Goal: Navigation & Orientation: Find specific page/section

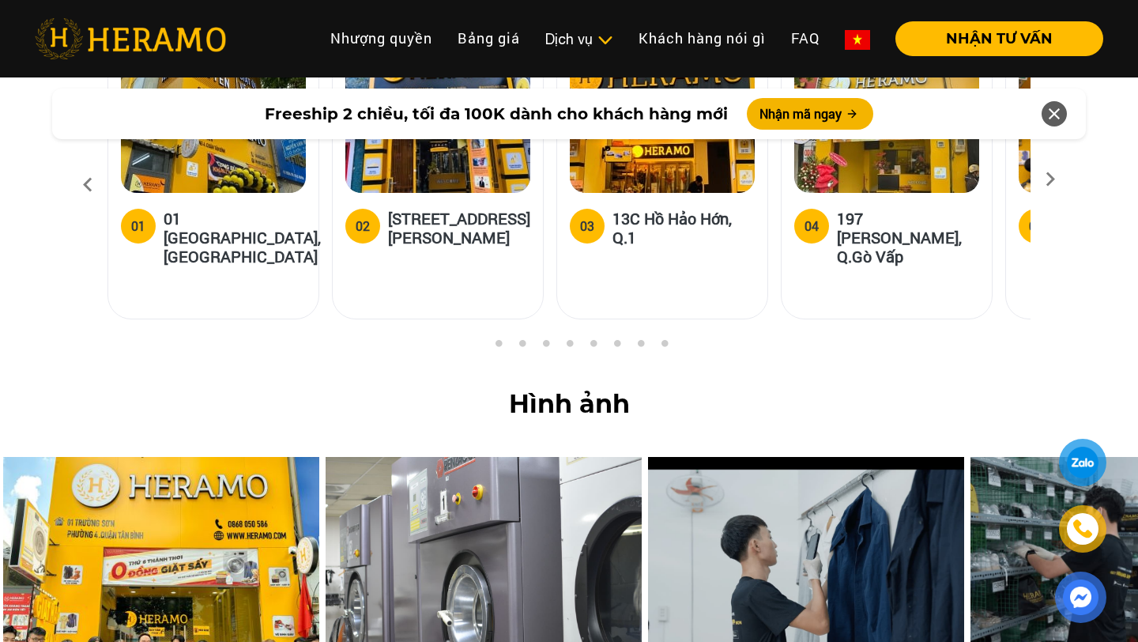
scroll to position [6414, 0]
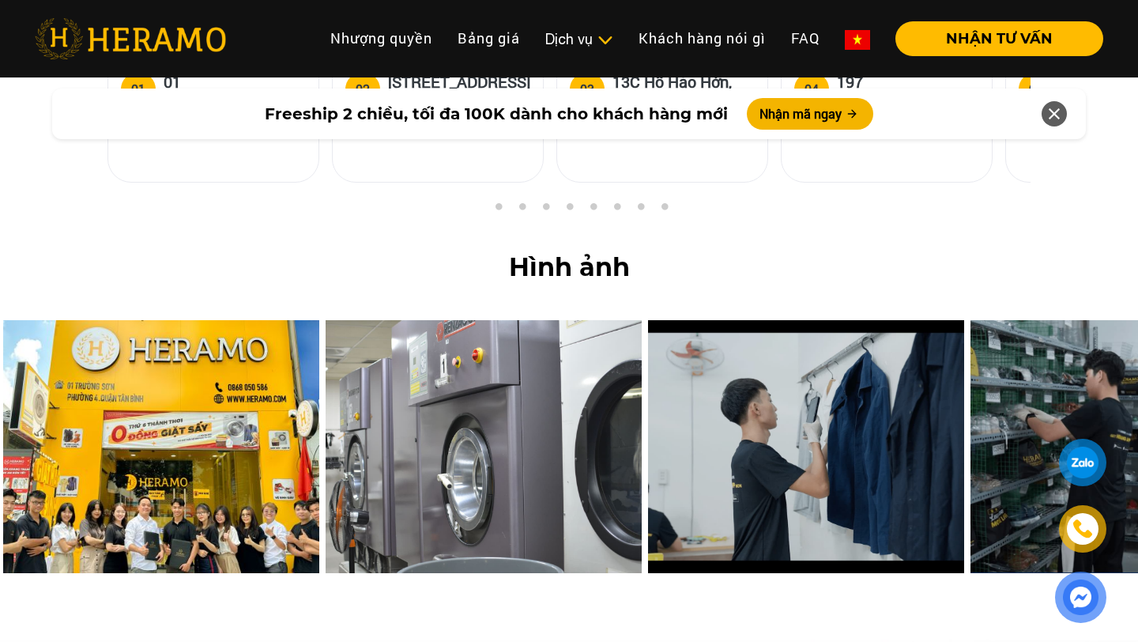
click at [165, 364] on img at bounding box center [161, 446] width 316 height 253
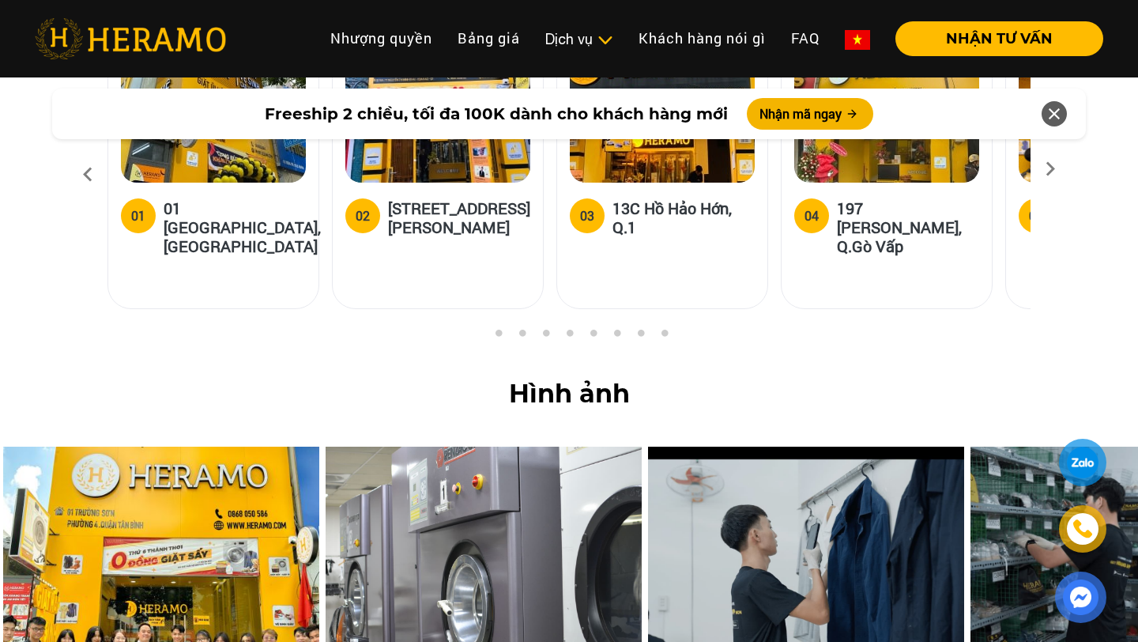
scroll to position [6283, 0]
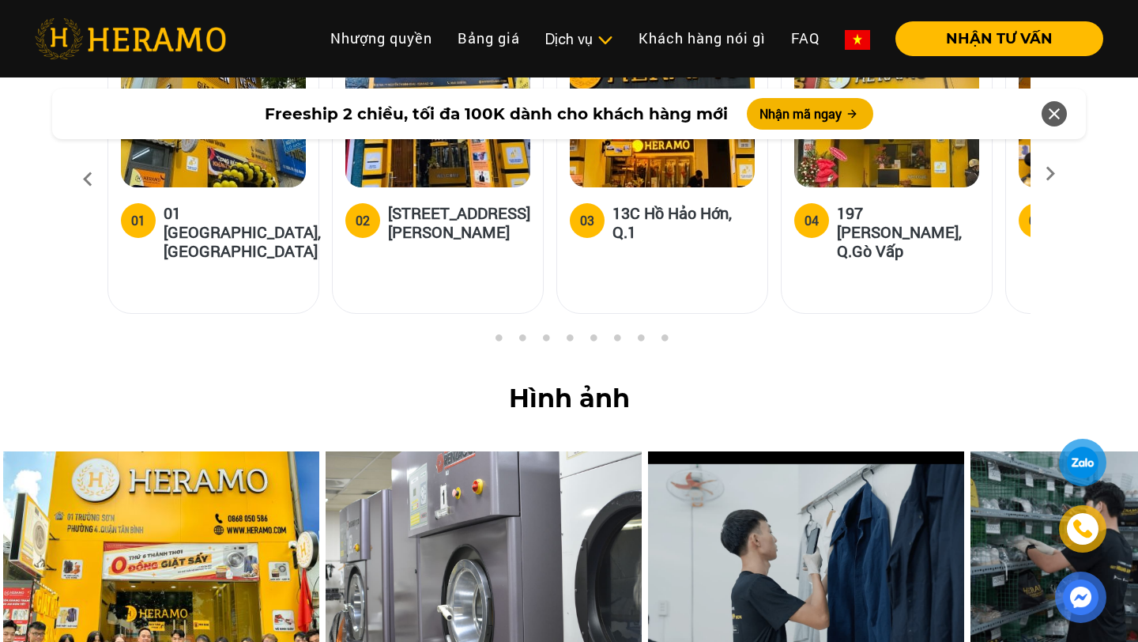
click at [822, 451] on img at bounding box center [806, 577] width 316 height 253
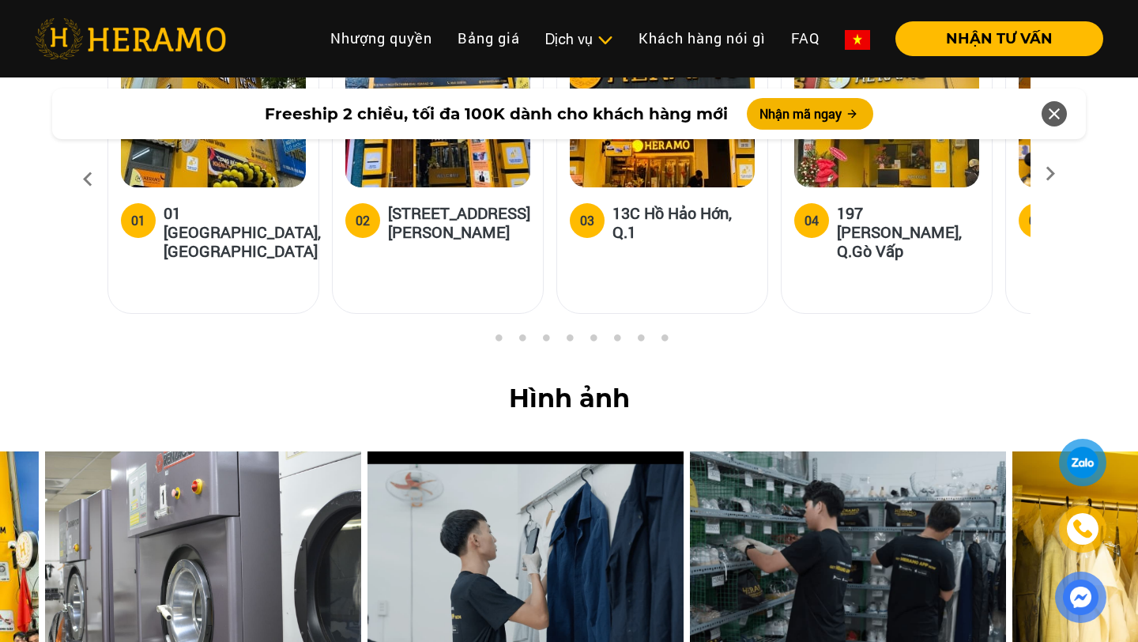
drag, startPoint x: 1005, startPoint y: 388, endPoint x: 722, endPoint y: 403, distance: 282.6
click at [722, 451] on img at bounding box center [848, 577] width 316 height 253
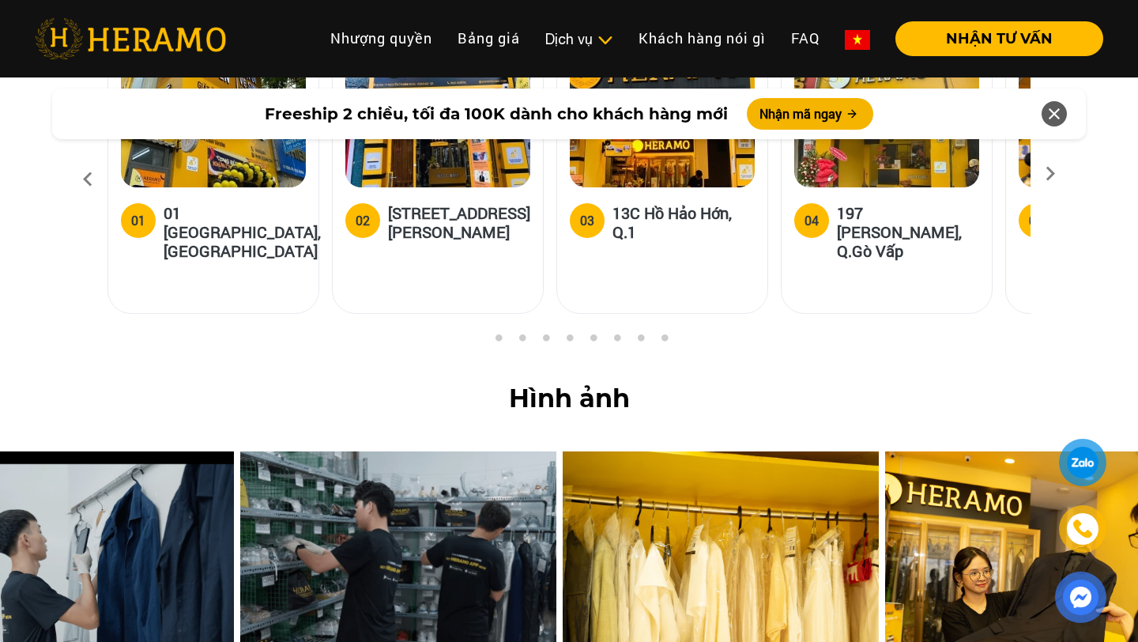
drag, startPoint x: 750, startPoint y: 399, endPoint x: 342, endPoint y: 363, distance: 409.4
click at [342, 451] on img at bounding box center [398, 577] width 316 height 253
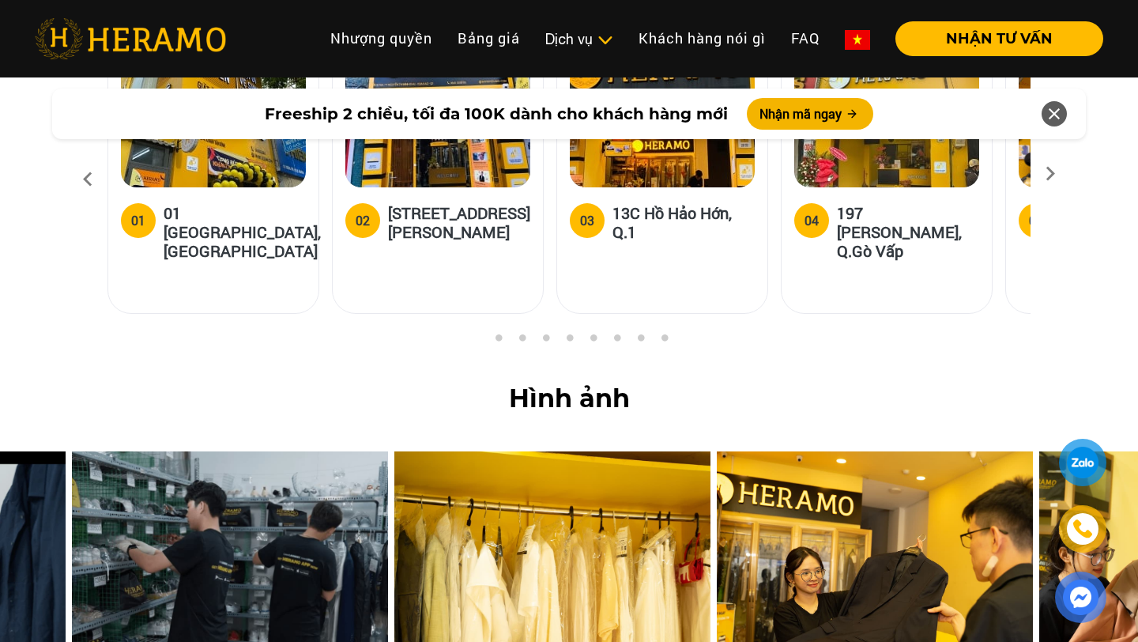
drag, startPoint x: 837, startPoint y: 443, endPoint x: 578, endPoint y: 424, distance: 259.9
click at [578, 451] on img at bounding box center [552, 577] width 316 height 253
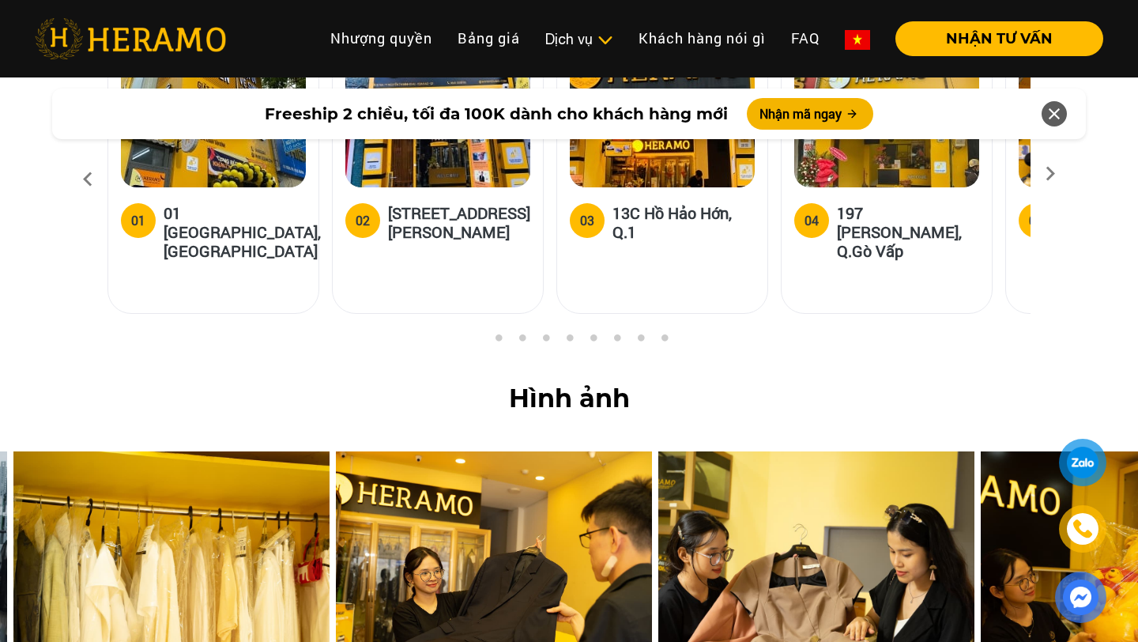
drag, startPoint x: 854, startPoint y: 446, endPoint x: 541, endPoint y: 435, distance: 314.0
click at [541, 451] on img at bounding box center [494, 577] width 316 height 253
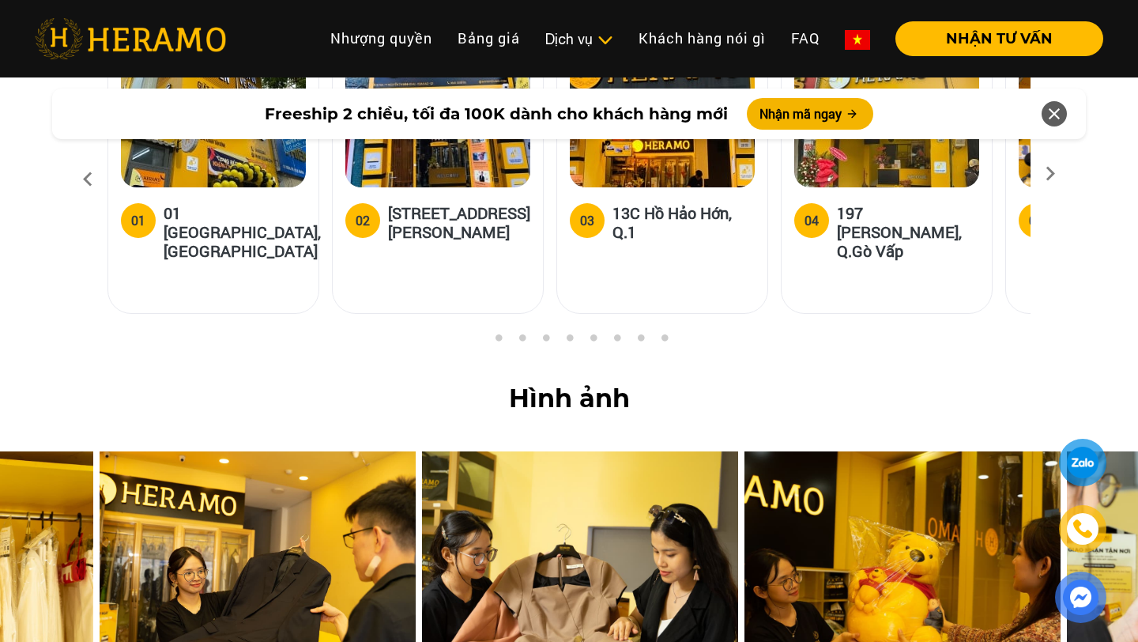
drag, startPoint x: 843, startPoint y: 447, endPoint x: 604, endPoint y: 444, distance: 239.5
click at [604, 451] on img at bounding box center [580, 577] width 316 height 253
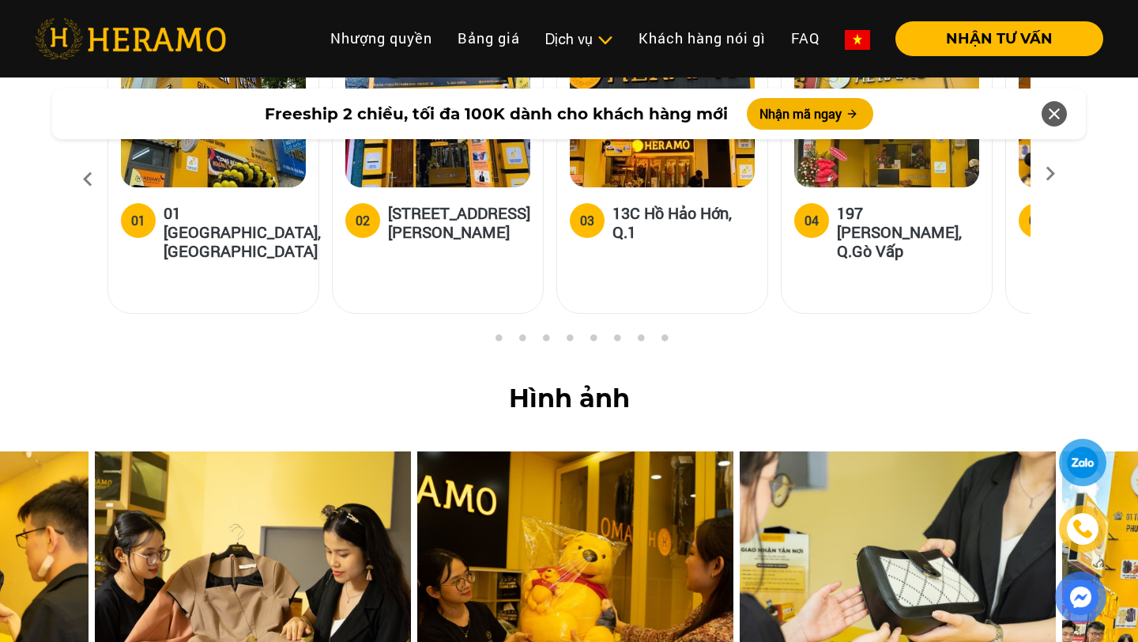
drag, startPoint x: 872, startPoint y: 468, endPoint x: 633, endPoint y: 468, distance: 238.7
click at [633, 468] on img at bounding box center [575, 577] width 316 height 253
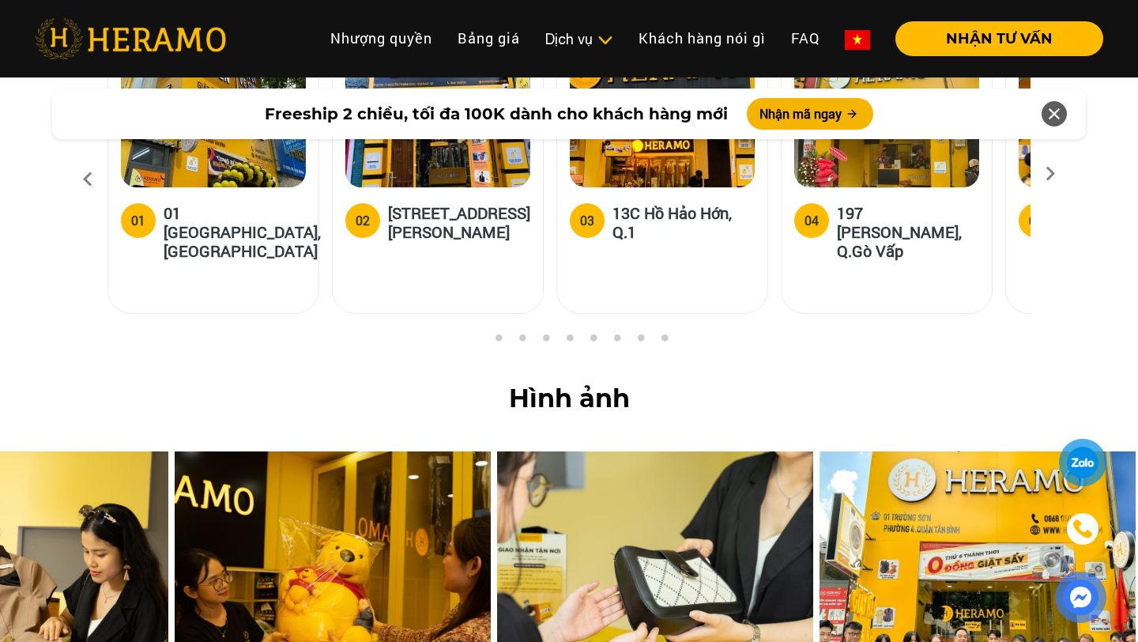
drag, startPoint x: 963, startPoint y: 472, endPoint x: 768, endPoint y: 471, distance: 195.2
click at [768, 471] on img at bounding box center [655, 577] width 316 height 253
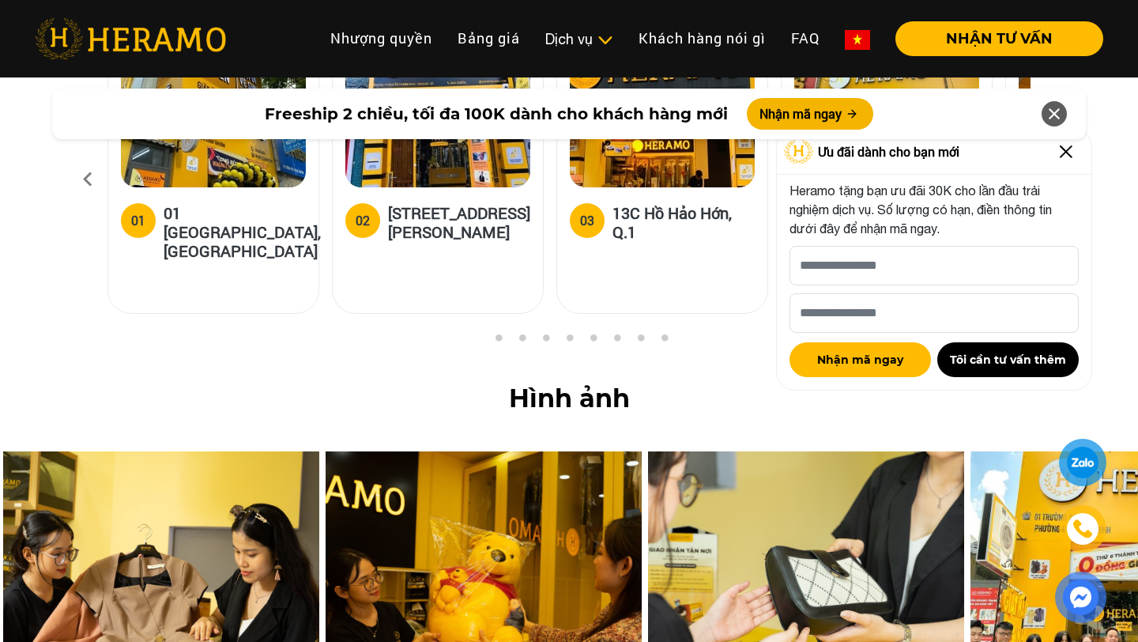
click at [1070, 155] on img at bounding box center [1066, 151] width 25 height 25
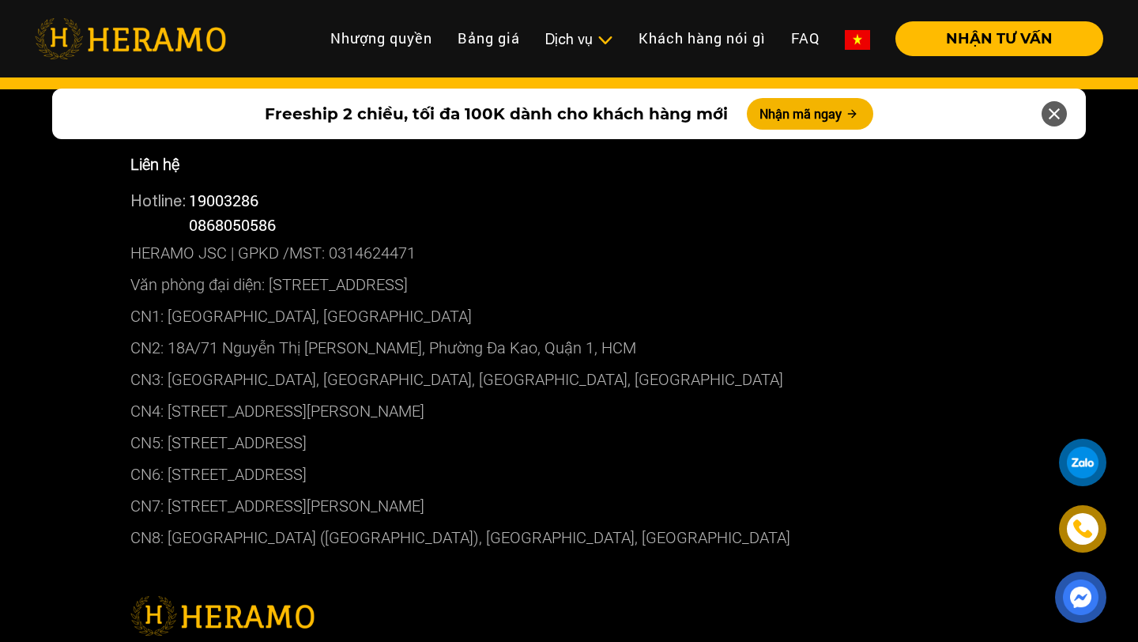
scroll to position [8695, 0]
